Goal: Task Accomplishment & Management: Manage account settings

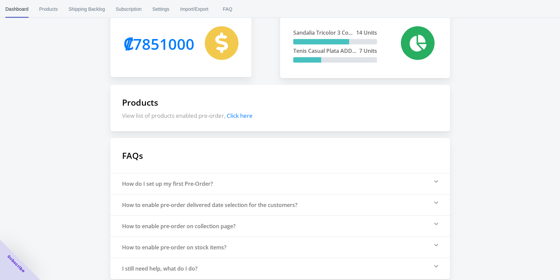
scroll to position [141, 0]
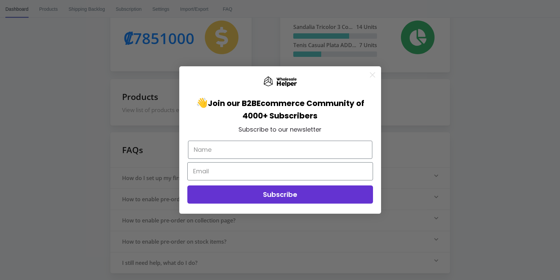
click at [374, 73] on icon "Close dialog" at bounding box center [372, 75] width 5 height 5
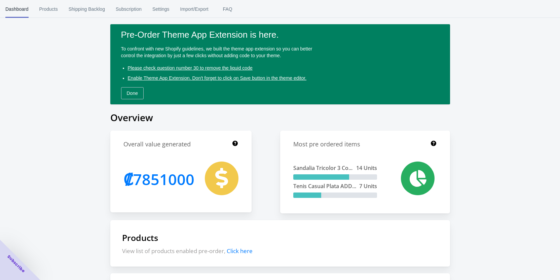
scroll to position [0, 0]
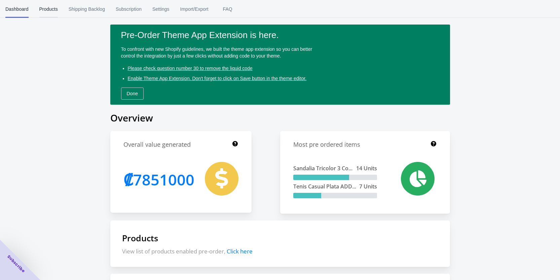
click at [54, 7] on span "Products" at bounding box center [48, 8] width 19 height 17
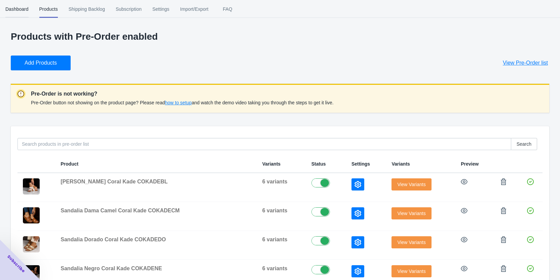
click at [23, 11] on span "Dashboard" at bounding box center [16, 8] width 23 height 17
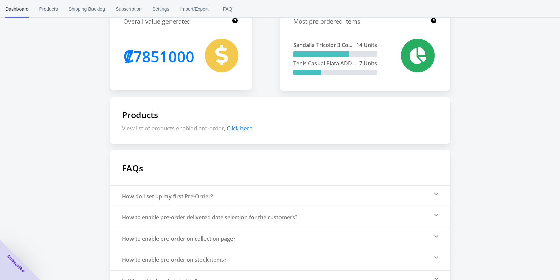
scroll to position [135, 0]
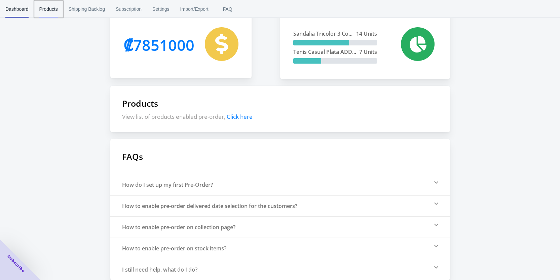
click at [45, 6] on span "Products" at bounding box center [48, 8] width 19 height 17
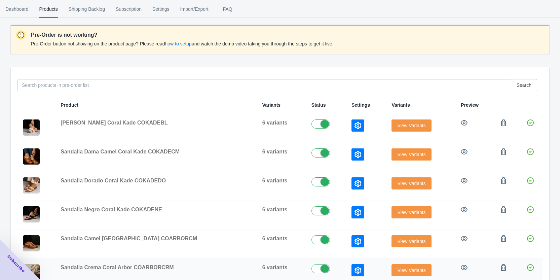
scroll to position [53, 0]
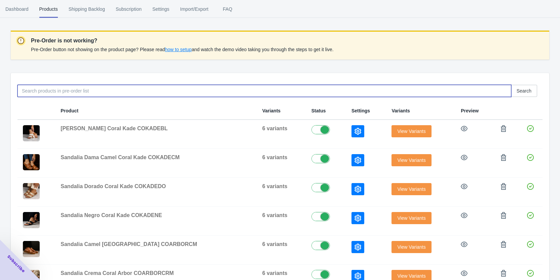
click at [97, 91] on input at bounding box center [264, 91] width 494 height 12
click at [97, 92] on input at bounding box center [264, 91] width 494 height 12
type input "coarbor"
drag, startPoint x: 60, startPoint y: 92, endPoint x: 13, endPoint y: 85, distance: 47.9
click at [13, 85] on div "coarbor Search" at bounding box center [277, 87] width 531 height 17
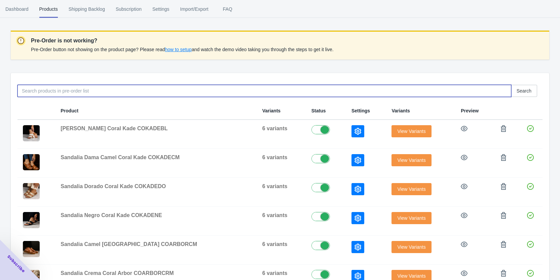
paste input "COARBORCRM"
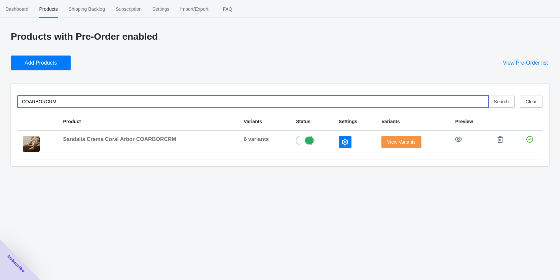
scroll to position [0, 0]
type input "COARBORCRM"
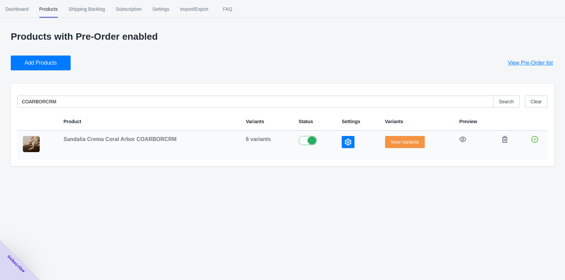
click at [34, 144] on img at bounding box center [31, 144] width 17 height 16
click at [97, 144] on td "Sandalia Crema Coral Arbor COARBORCRM" at bounding box center [149, 145] width 182 height 29
click at [106, 139] on span "Sandalia Crema Coral Arbor COARBORCRM" at bounding box center [120, 139] width 113 height 6
click at [260, 141] on span "6 variants" at bounding box center [258, 139] width 25 height 6
click at [254, 143] on td "6 variants" at bounding box center [267, 145] width 53 height 29
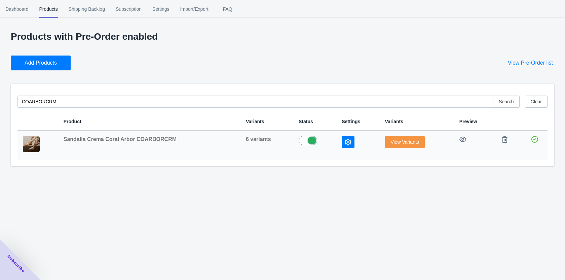
click at [253, 136] on span "6 variants" at bounding box center [258, 139] width 25 height 6
click at [252, 139] on span "6 variants" at bounding box center [258, 139] width 25 height 6
click at [411, 138] on button "View Variants" at bounding box center [405, 142] width 40 height 12
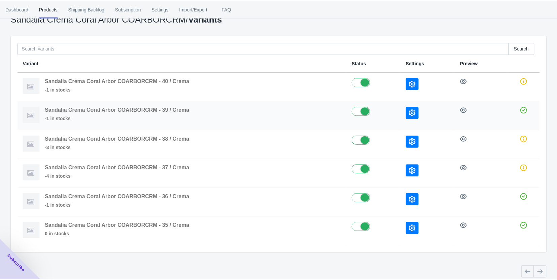
scroll to position [45, 0]
